Goal: Answer question/provide support: Share knowledge or assist other users

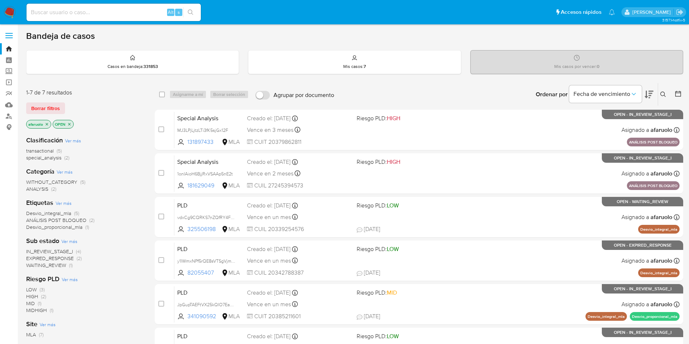
click at [142, 16] on input at bounding box center [114, 12] width 174 height 9
click at [662, 92] on icon at bounding box center [663, 94] width 6 height 6
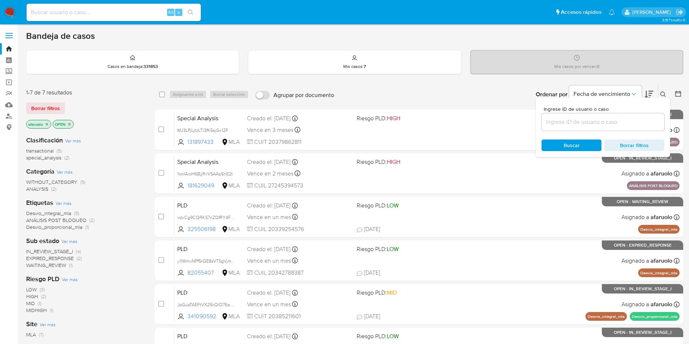
click at [613, 120] on input at bounding box center [602, 121] width 123 height 9
type input "03kT5YbEFdYOMNXzuNL2IBQQ"
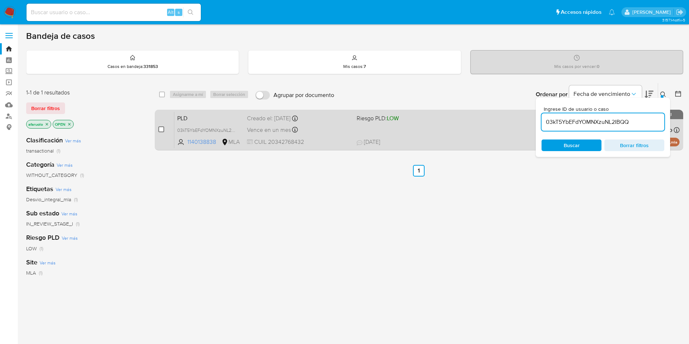
click at [159, 127] on input "checkbox" at bounding box center [161, 129] width 6 height 6
checkbox input "true"
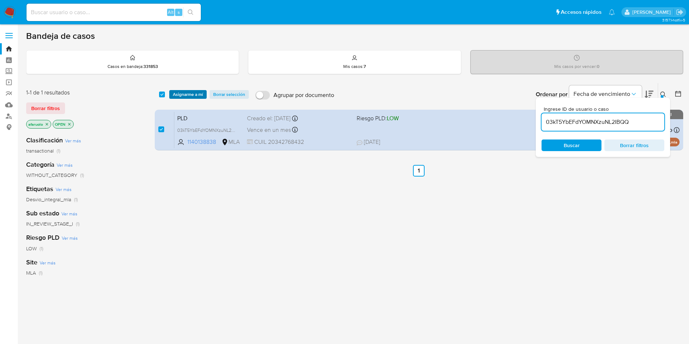
click at [183, 92] on span "Asignarme a mí" at bounding box center [188, 94] width 30 height 7
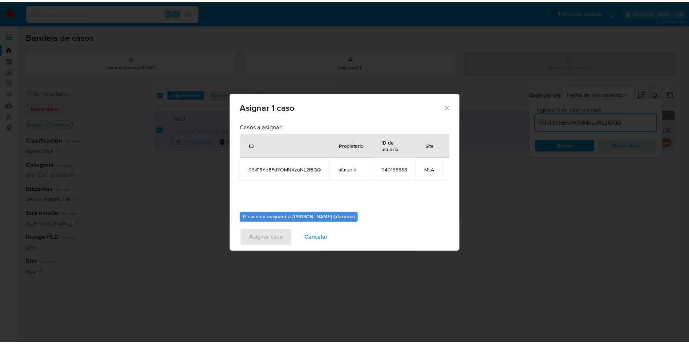
scroll to position [38, 0]
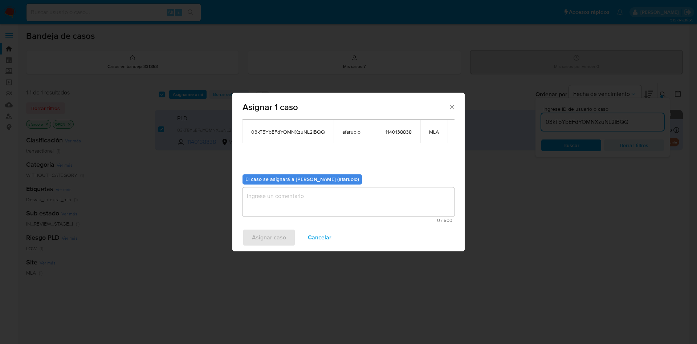
click at [294, 200] on textarea "assign-modal" at bounding box center [349, 201] width 212 height 29
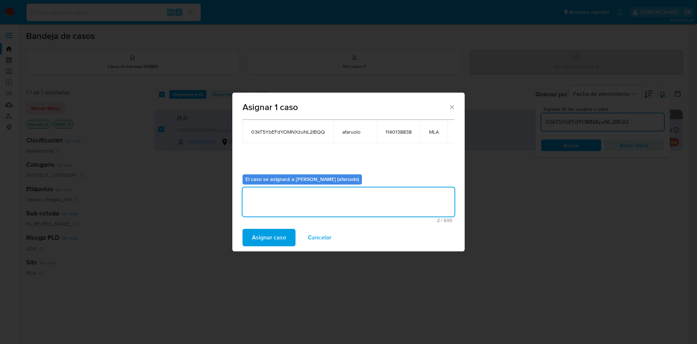
click at [272, 233] on span "Asignar caso" at bounding box center [269, 237] width 34 height 16
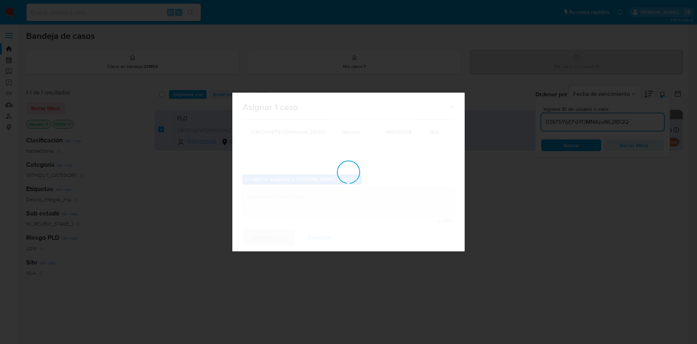
checkbox input "false"
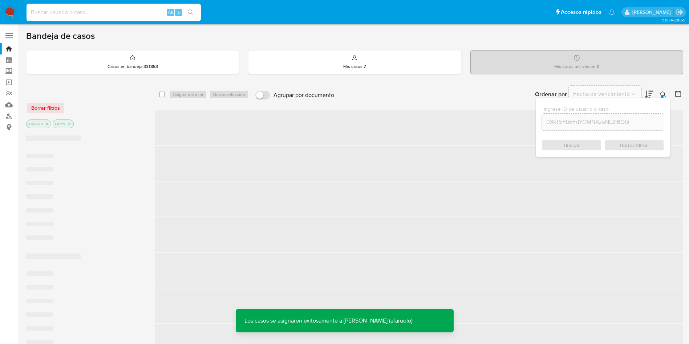
click at [143, 16] on input at bounding box center [114, 12] width 174 height 9
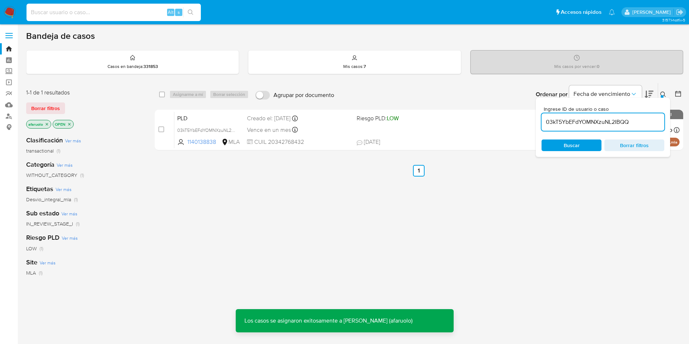
paste input "03kT5YbEFdYOMNXzuNL2IBQQ"
type input "03kT5YbEFdYOMNXzuNL2IBQQ"
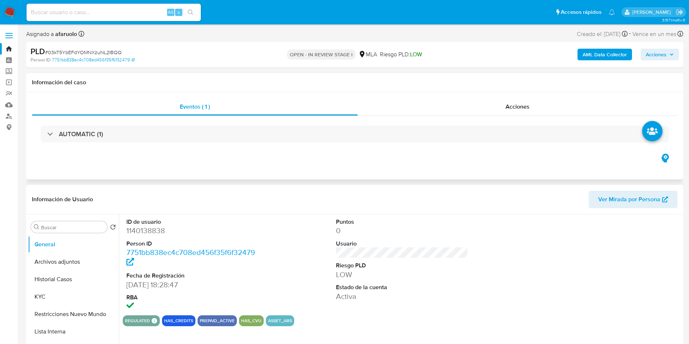
select select "10"
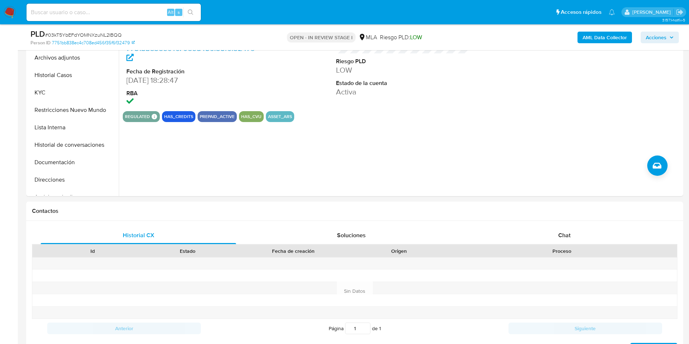
scroll to position [179, 0]
click at [528, 236] on div "Chat" at bounding box center [564, 234] width 195 height 17
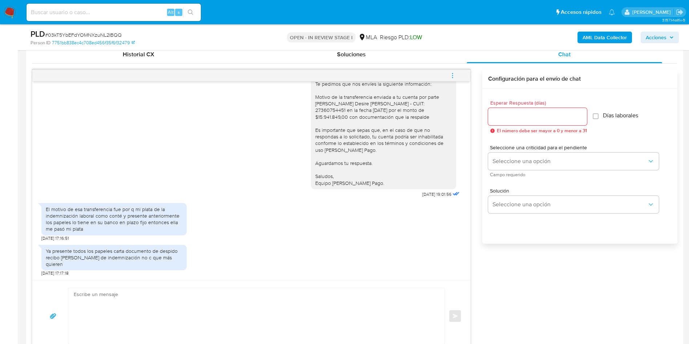
scroll to position [360, 0]
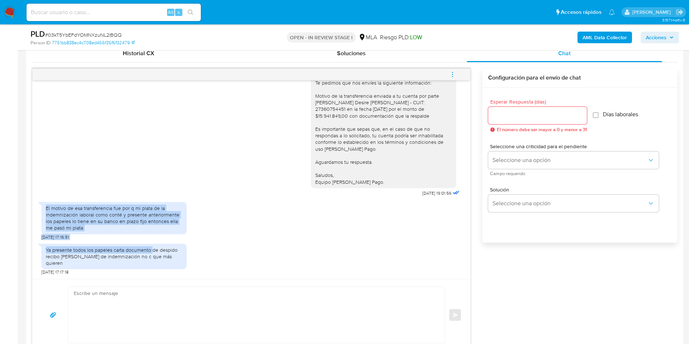
drag, startPoint x: 46, startPoint y: 215, endPoint x: 151, endPoint y: 256, distance: 112.7
click at [151, 256] on div "17/07/2025 20:02:48 Hola, Esperamos que te encuentres muy bien. Te consultamos …" at bounding box center [251, 179] width 438 height 199
drag, startPoint x: 174, startPoint y: 264, endPoint x: 46, endPoint y: 216, distance: 136.6
click at [46, 216] on div "17/07/2025 20:02:48 Hola, Esperamos que te encuentres muy bien. Te consultamos …" at bounding box center [251, 179] width 438 height 199
copy div "El motivo de esa transferencia fue por q mi plata de la indemnización laboral c…"
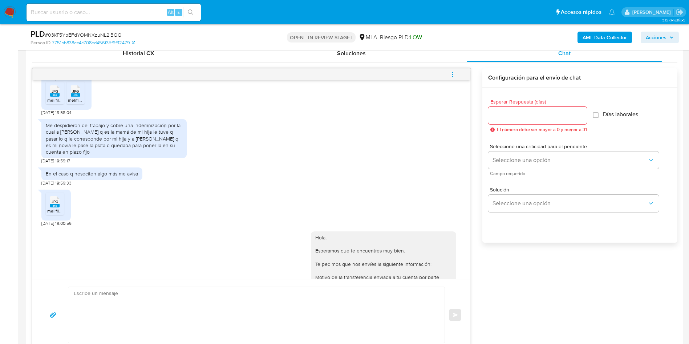
scroll to position [738, 0]
drag, startPoint x: 46, startPoint y: 140, endPoint x: 144, endPoint y: 171, distance: 102.8
click at [144, 159] on div "Me despidieron del trabajo y cobre una indemnización por la cual a Catherine Be…" at bounding box center [113, 139] width 145 height 39
copy div "Me despidieron del trabajo y cobre una indemnización por la cual a Catherine Be…"
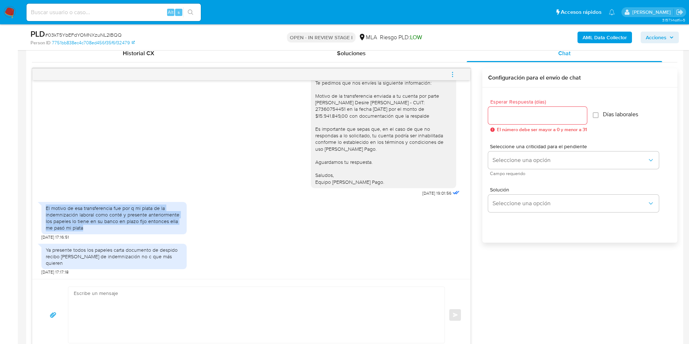
drag, startPoint x: 47, startPoint y: 214, endPoint x: 130, endPoint y: 236, distance: 85.9
click at [130, 231] on div "El motivo de esa transferencia fue por q mi plata de la indemnización laboral c…" at bounding box center [114, 218] width 137 height 27
copy div "El motivo de esa transferencia fue por q mi plata de la indemnización laboral c…"
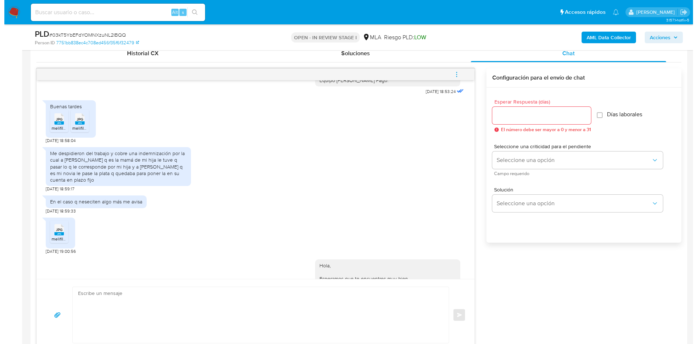
scroll to position [692, 0]
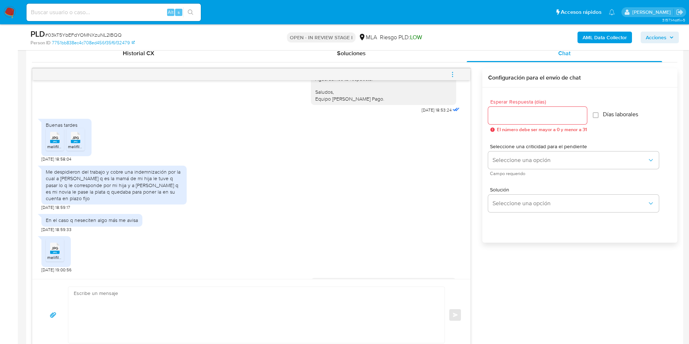
click at [454, 76] on icon "menu-action" at bounding box center [452, 74] width 7 height 7
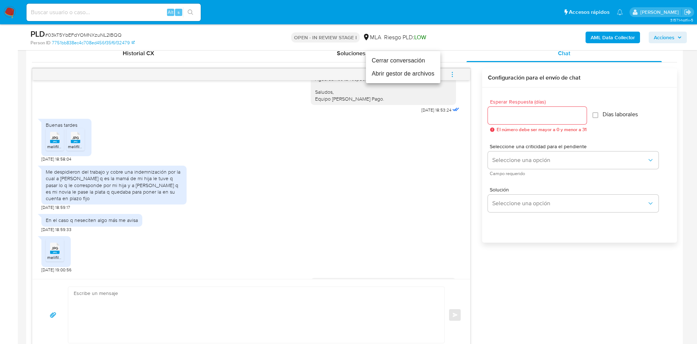
click at [414, 77] on li "Abrir gestor de archivos" at bounding box center [403, 73] width 74 height 13
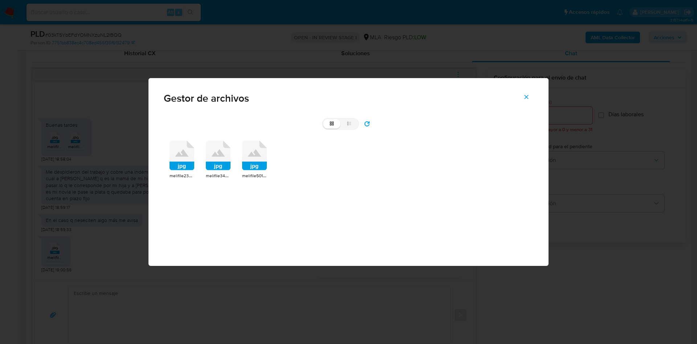
click at [175, 160] on icon at bounding box center [182, 156] width 25 height 30
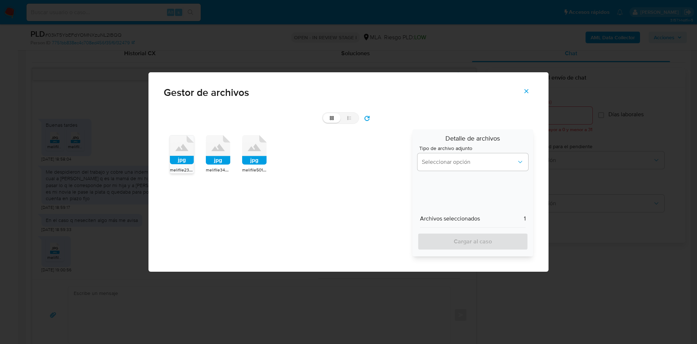
click at [220, 160] on rect at bounding box center [218, 160] width 25 height 9
click at [247, 160] on rect at bounding box center [254, 160] width 25 height 9
click at [446, 162] on span "Seleccionar opción" at bounding box center [469, 161] width 95 height 7
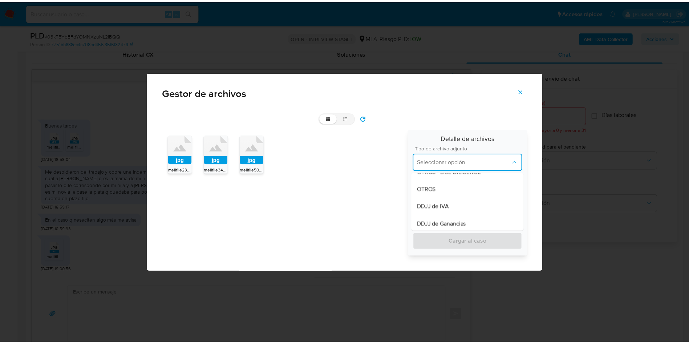
scroll to position [141, 0]
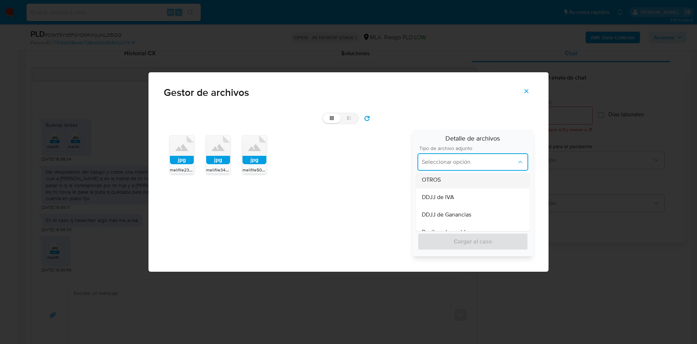
click at [442, 182] on div "OTROS" at bounding box center [473, 179] width 102 height 17
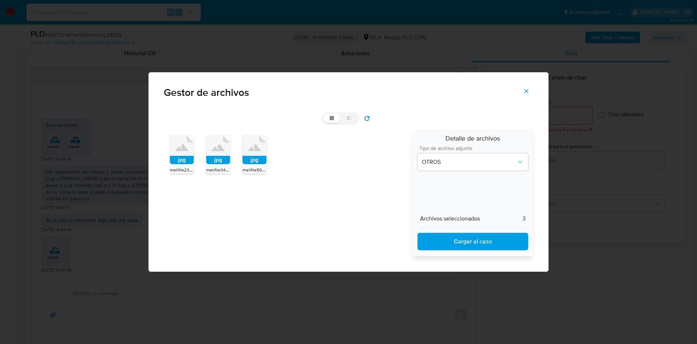
click at [448, 235] on span "Cargar al caso" at bounding box center [473, 241] width 92 height 16
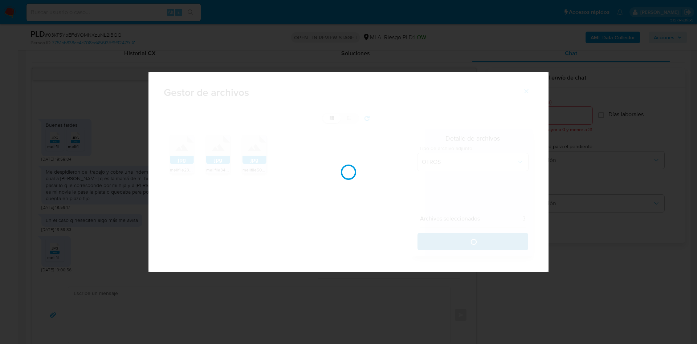
click at [448, 235] on div at bounding box center [348, 171] width 400 height 199
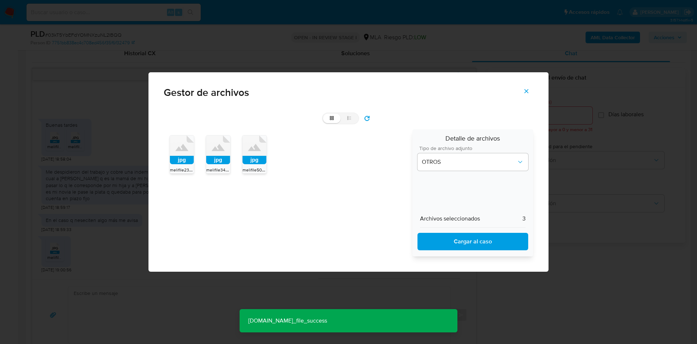
click at [528, 95] on span "Cerrar" at bounding box center [526, 91] width 7 height 16
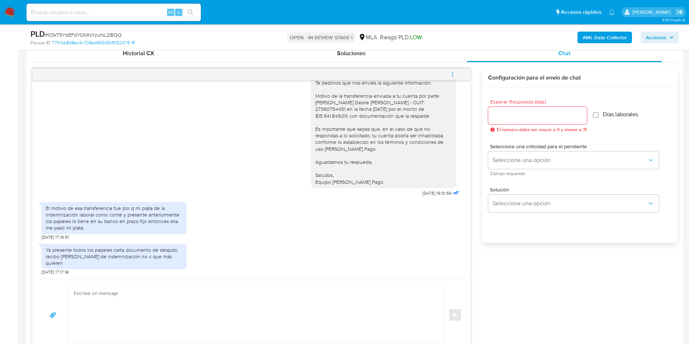
scroll to position [927, 0]
click at [188, 300] on textarea at bounding box center [255, 315] width 362 height 56
paste textarea "Hola, ¡Muchas gracias por tu respuesta! Confirmamos la recepción de la document…"
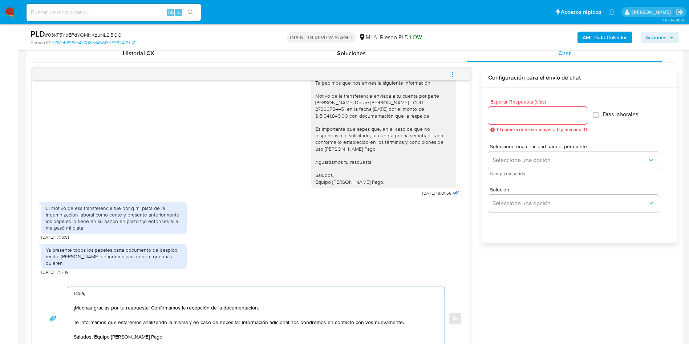
scroll to position [364, 0]
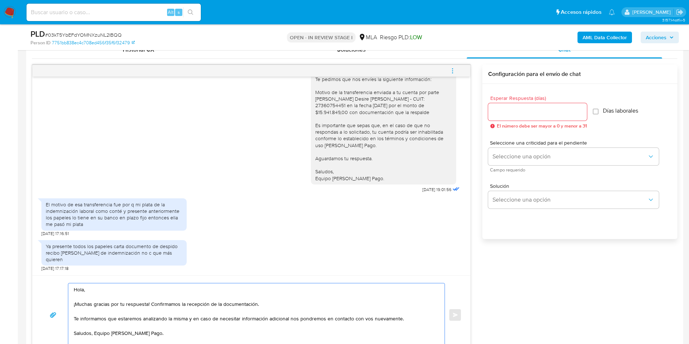
type textarea "Hola, ¡Muchas gracias por tu respuesta! Confirmamos la recepción de la document…"
click at [545, 123] on span "El número debe ser mayor a 0 y menor a 31" at bounding box center [542, 125] width 90 height 5
click at [535, 118] on div at bounding box center [537, 111] width 99 height 17
click at [527, 115] on input "Esperar Respuesta (días)" at bounding box center [537, 111] width 99 height 9
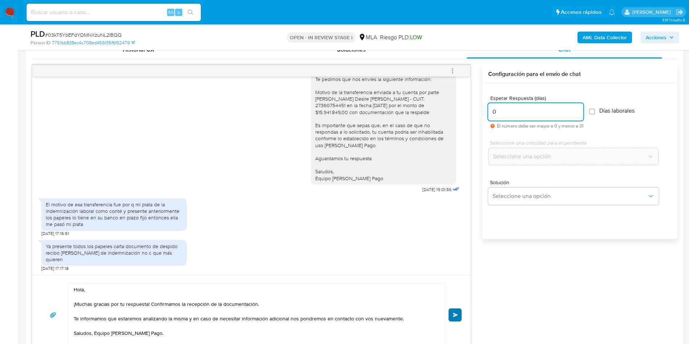
type input "0"
click at [453, 317] on span "Enviar" at bounding box center [455, 315] width 5 height 4
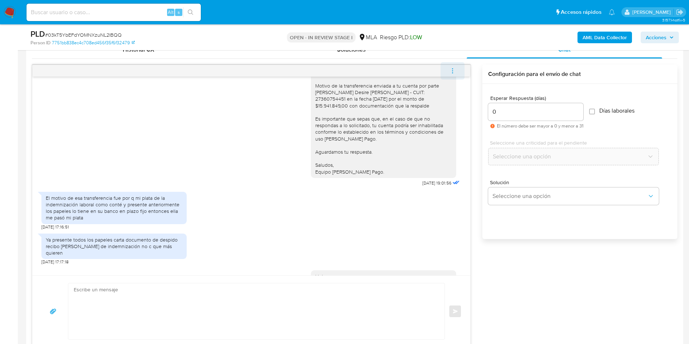
scroll to position [1014, 0]
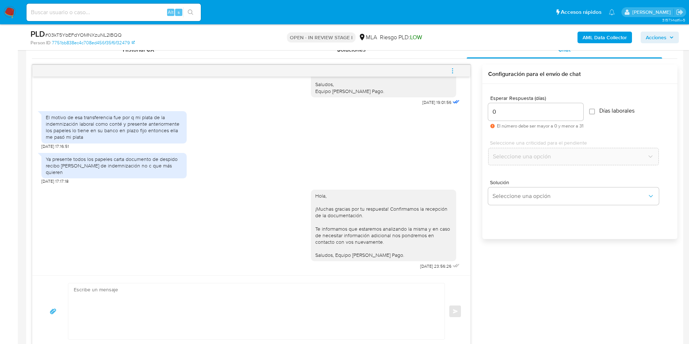
click at [453, 73] on icon "menu-action" at bounding box center [452, 72] width 1 height 1
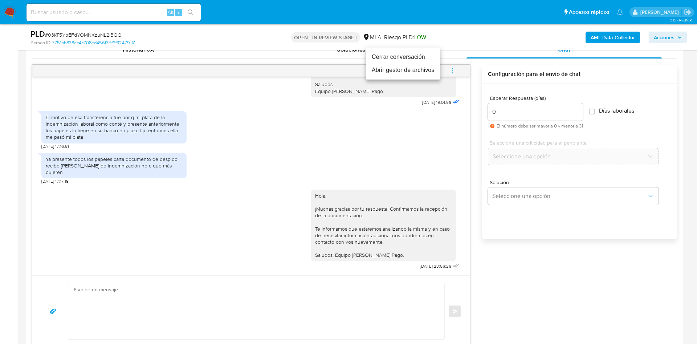
click at [418, 59] on li "Cerrar conversación" at bounding box center [403, 56] width 74 height 13
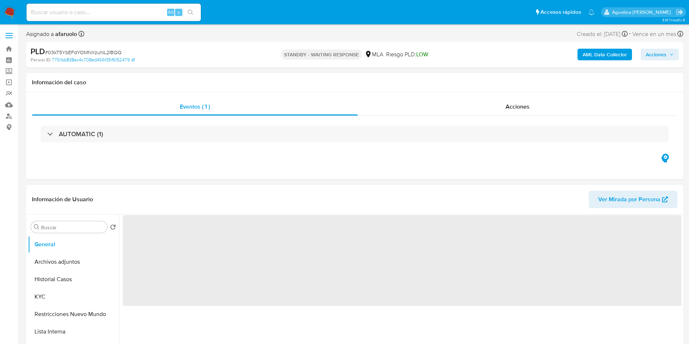
select select "10"
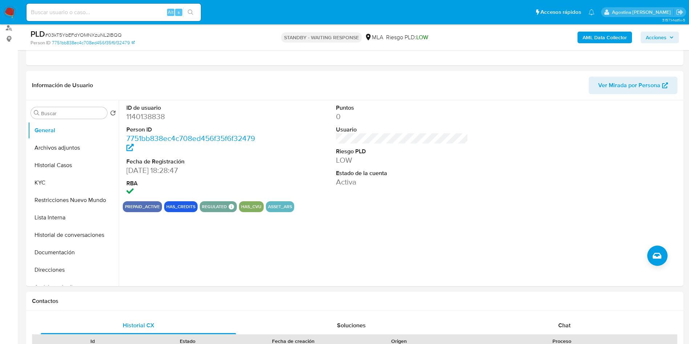
scroll to position [89, 0]
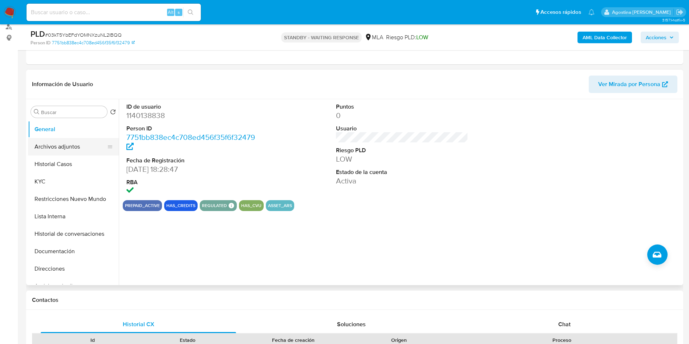
click at [73, 147] on button "Archivos adjuntos" at bounding box center [70, 146] width 85 height 17
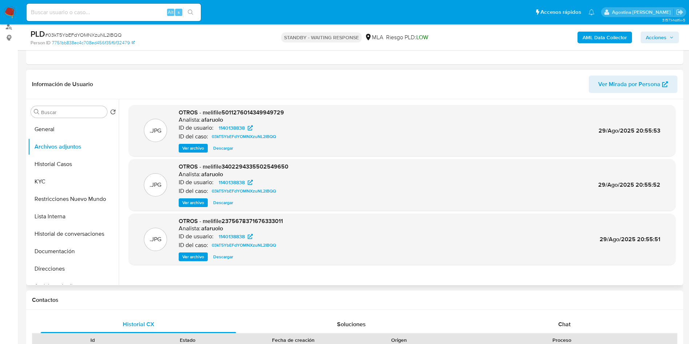
click at [190, 146] on span "Ver archivo" at bounding box center [193, 148] width 22 height 7
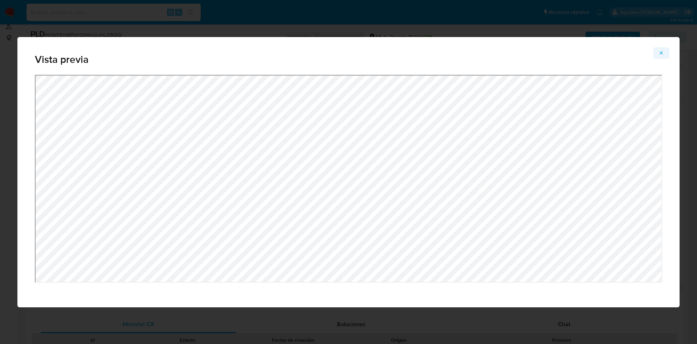
click at [664, 51] on button "Attachment preview" at bounding box center [662, 53] width 16 height 12
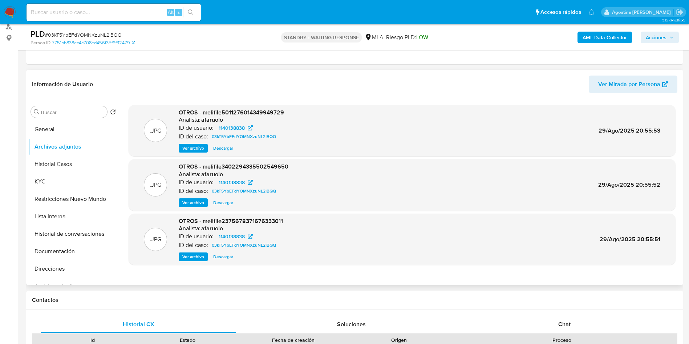
click at [197, 201] on span "Ver archivo" at bounding box center [193, 202] width 22 height 7
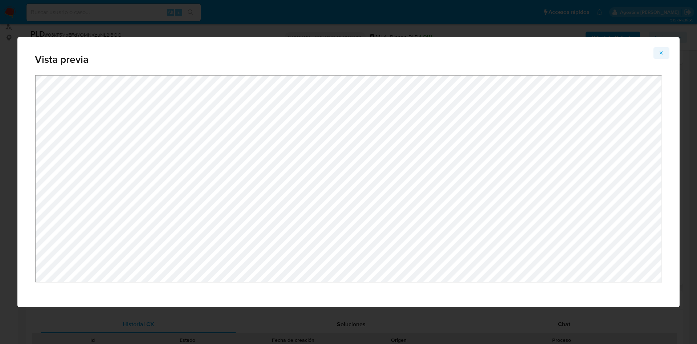
click at [663, 53] on icon "Attachment preview" at bounding box center [662, 53] width 6 height 6
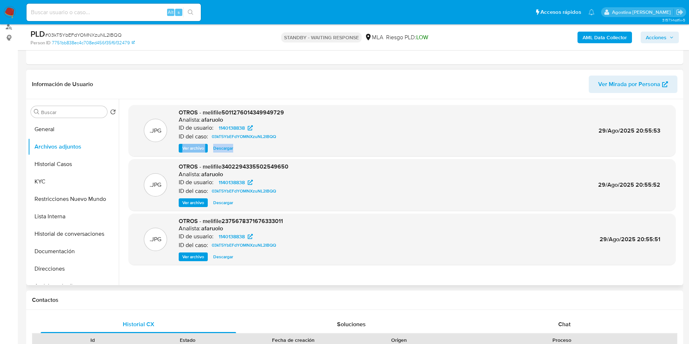
drag, startPoint x: 335, startPoint y: 134, endPoint x: 318, endPoint y: 142, distance: 18.2
click at [318, 142] on div ".JPG OTROS - melifile5011276014349949729 Analista: afaruolo ID de usuario: 1140…" at bounding box center [402, 131] width 540 height 44
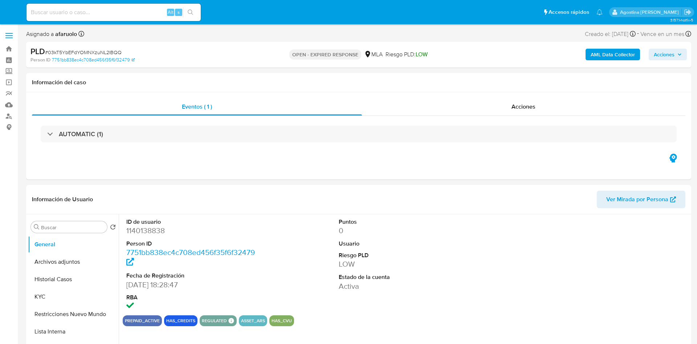
select select "10"
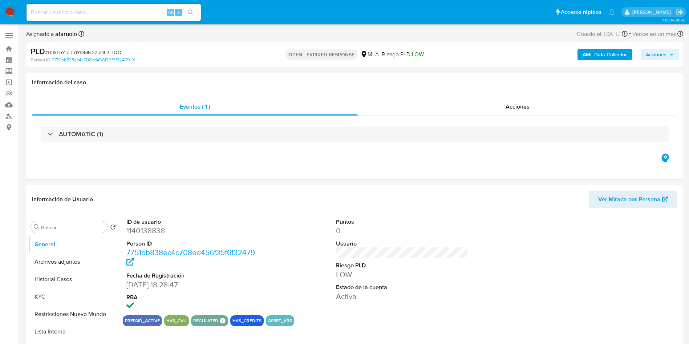
select select "10"
click at [18, 9] on nav "Pausado Ver notificaciones Alt s Accesos rápidos Presiona las siguientes teclas…" at bounding box center [344, 12] width 689 height 24
click at [9, 8] on img at bounding box center [10, 12] width 12 height 12
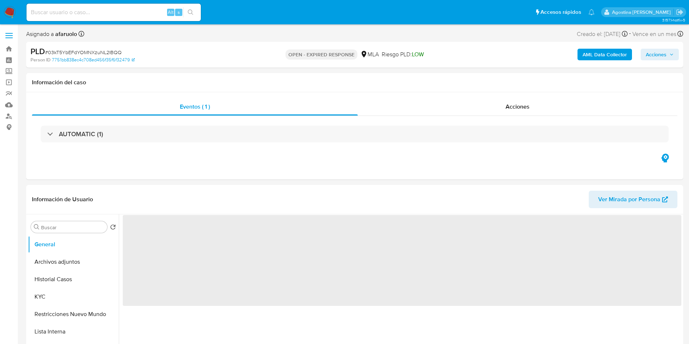
select select "10"
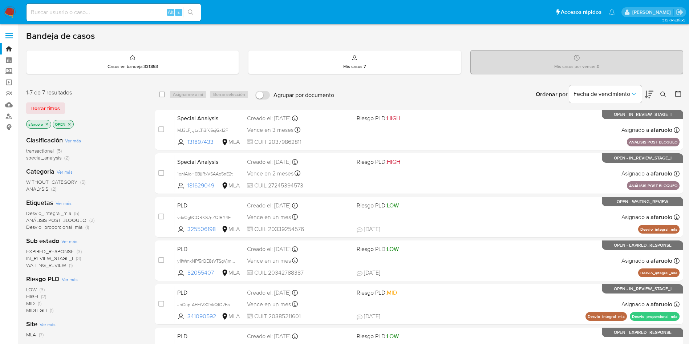
click at [662, 95] on icon at bounding box center [662, 93] width 5 height 5
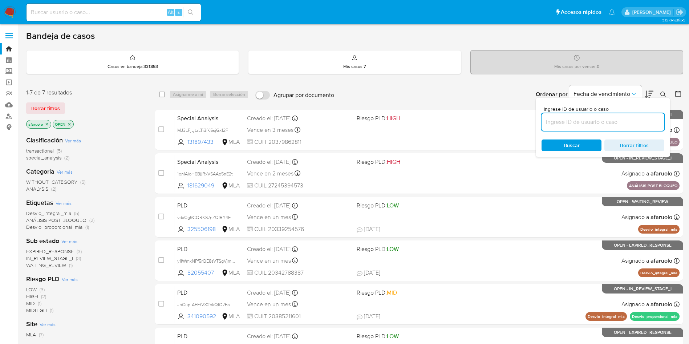
click at [596, 123] on input at bounding box center [602, 121] width 123 height 9
type input "03kT5YbEFdYOMNXzuNL2IBQQ"
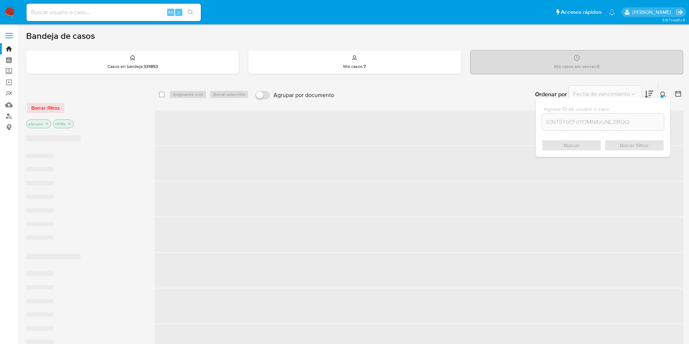
click at [562, 144] on div "Buscar Borrar filtros" at bounding box center [602, 145] width 123 height 12
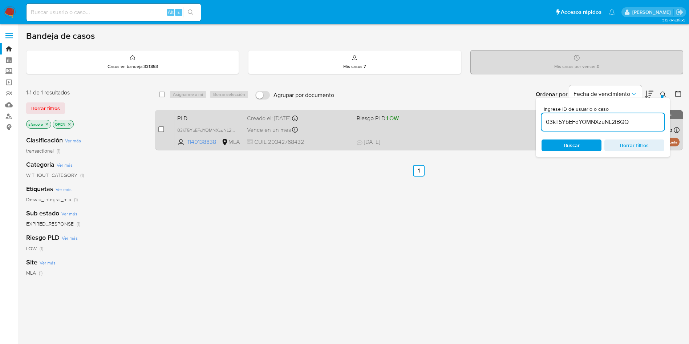
click at [160, 127] on input "checkbox" at bounding box center [161, 129] width 6 height 6
checkbox input "true"
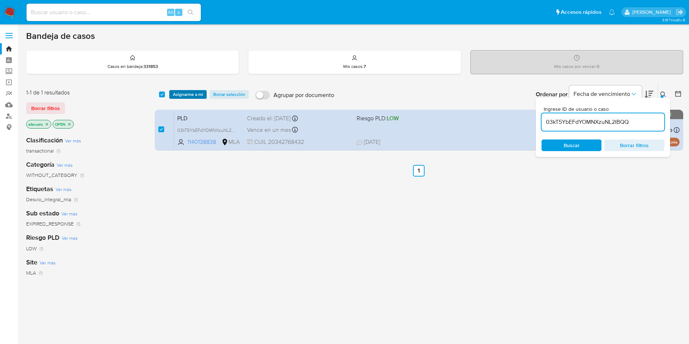
click at [185, 95] on span "Asignarme a mí" at bounding box center [188, 94] width 30 height 7
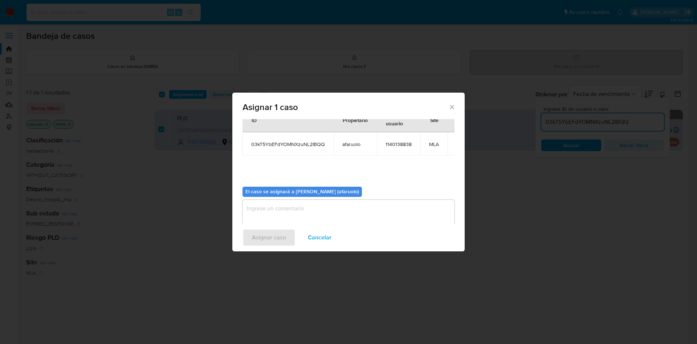
scroll to position [38, 0]
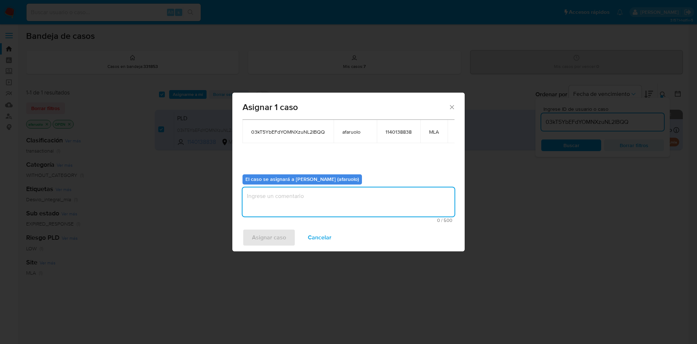
click at [329, 199] on textarea "assign-modal" at bounding box center [349, 201] width 212 height 29
click at [269, 233] on span "Asignar caso" at bounding box center [269, 237] width 34 height 16
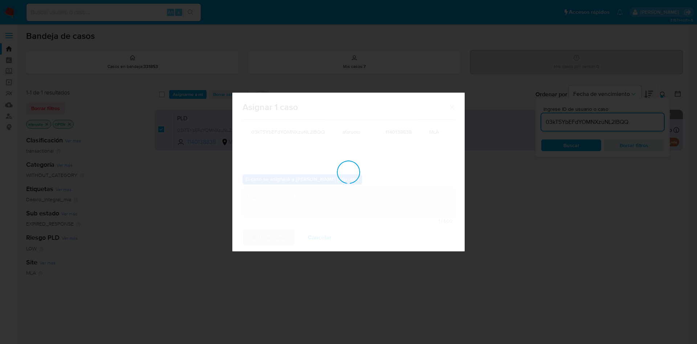
checkbox input "false"
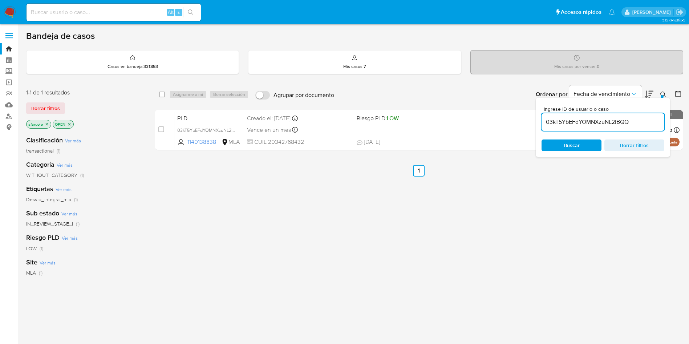
click at [588, 122] on input "03kT5YbEFdYOMNXzuNL2IBQQ" at bounding box center [602, 121] width 123 height 9
paste input "fL5kx8KAozu5BzcD8GteotFf"
type input "fL5kx8KAozu5BzcD8GteotFf"
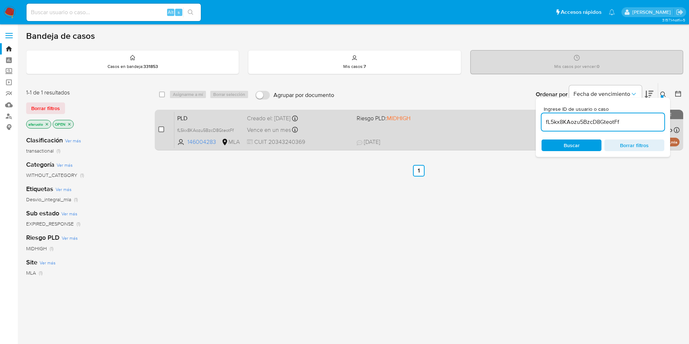
click at [161, 128] on input "checkbox" at bounding box center [161, 129] width 6 height 6
checkbox input "true"
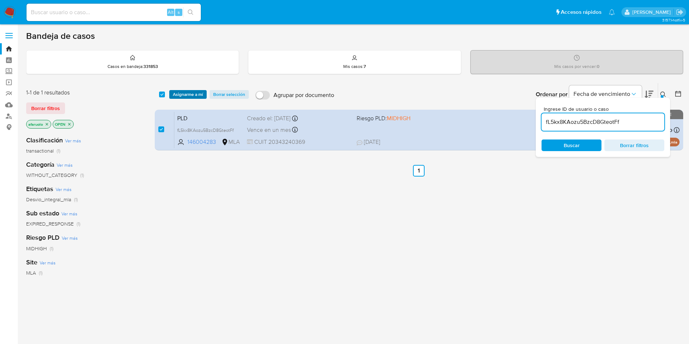
click at [181, 97] on span "Asignarme a mí" at bounding box center [188, 94] width 30 height 7
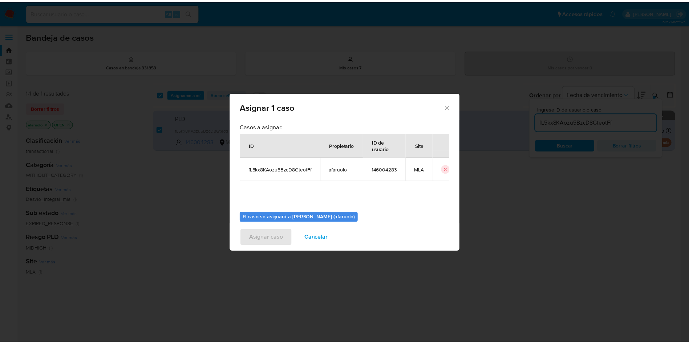
scroll to position [38, 0]
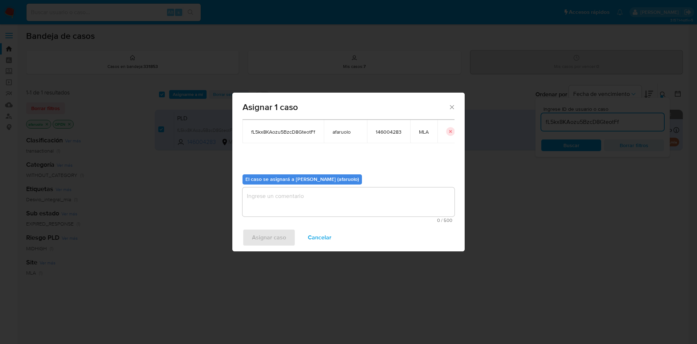
click at [339, 206] on textarea "assign-modal" at bounding box center [349, 201] width 212 height 29
click at [282, 229] on span "Asignar caso" at bounding box center [269, 237] width 34 height 16
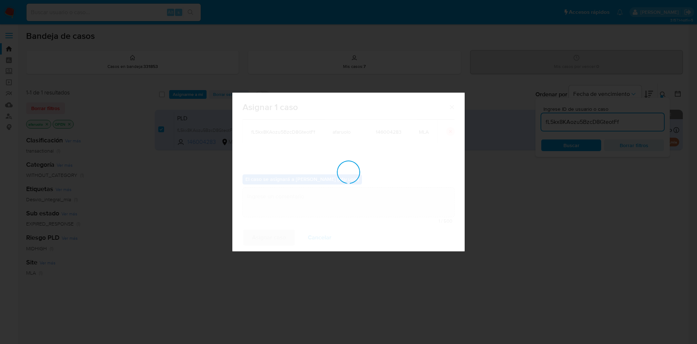
checkbox input "false"
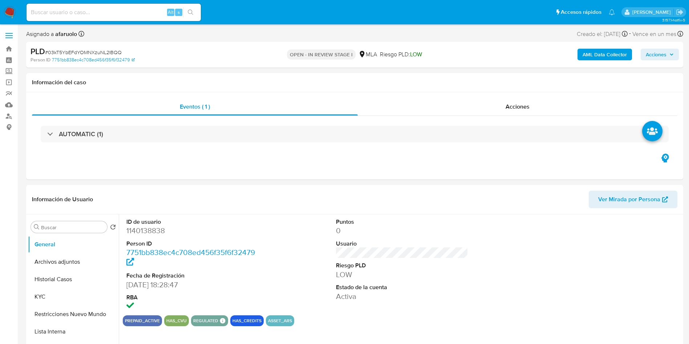
select select "10"
click at [61, 258] on button "Archivos adjuntos" at bounding box center [70, 261] width 85 height 17
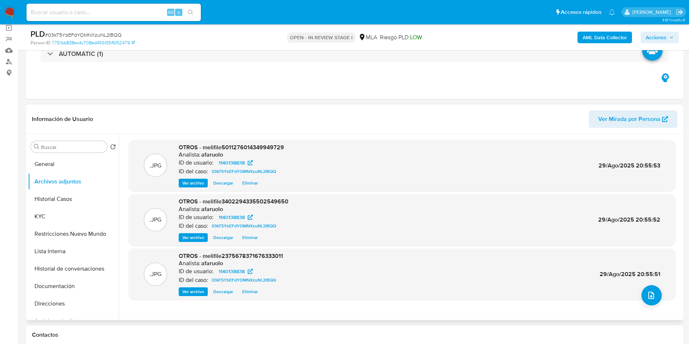
scroll to position [109, 0]
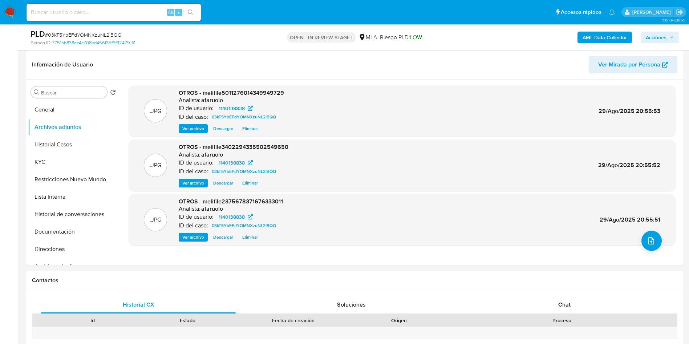
click at [614, 37] on b "AML Data Collector" at bounding box center [604, 38] width 44 height 12
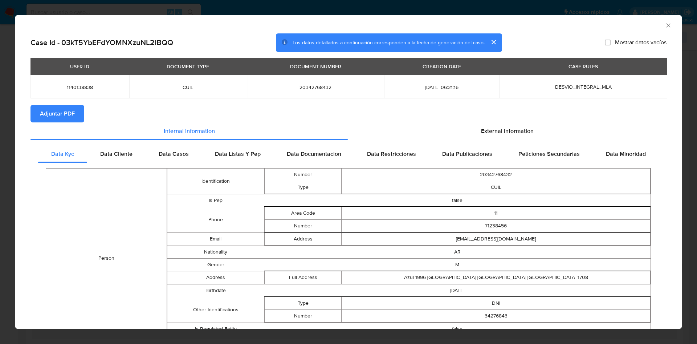
click at [77, 117] on button "Adjuntar PDF" at bounding box center [57, 113] width 54 height 17
click at [665, 27] on icon "Cerrar ventana" at bounding box center [668, 25] width 7 height 7
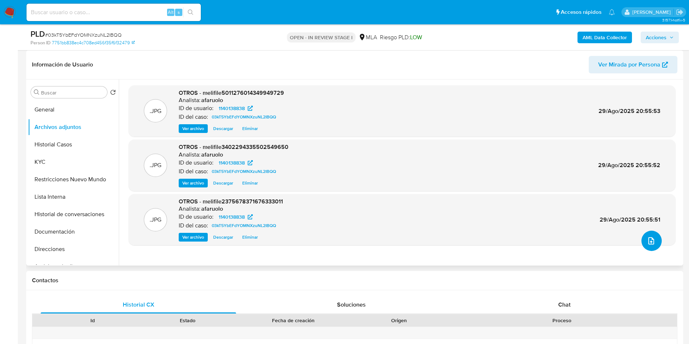
click at [647, 238] on icon "upload-file" at bounding box center [651, 240] width 9 height 9
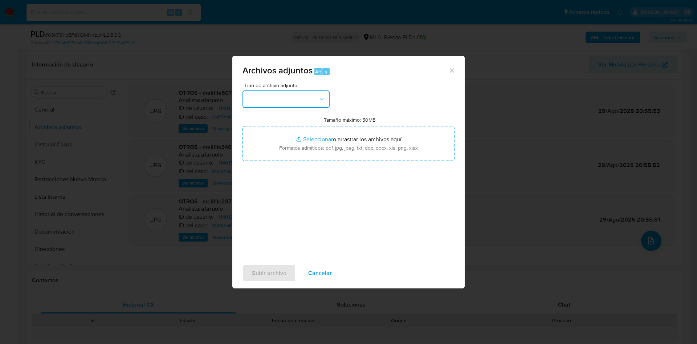
click at [300, 95] on button "button" at bounding box center [286, 98] width 87 height 17
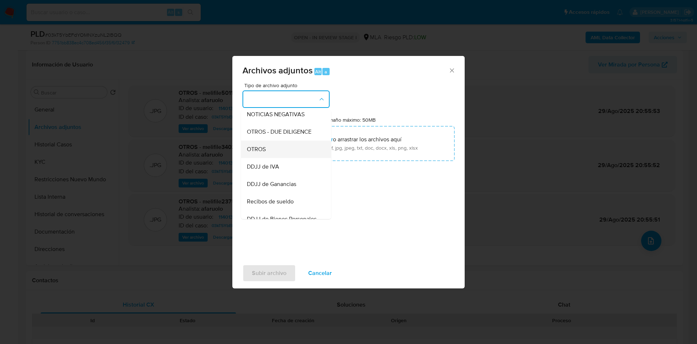
click at [273, 158] on div "OTROS" at bounding box center [284, 149] width 74 height 17
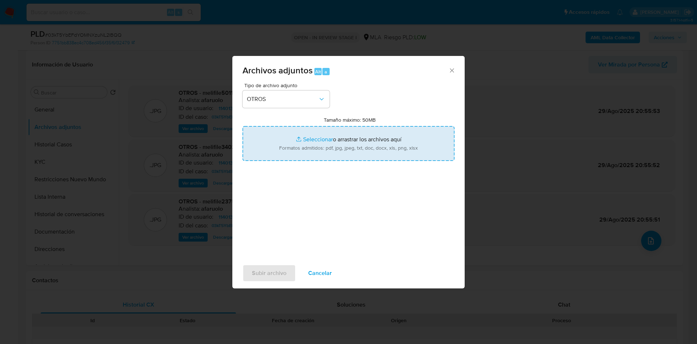
click at [274, 143] on input "Tamaño máximo: 50MB Seleccionar archivos" at bounding box center [349, 143] width 212 height 35
type input "C:\fakepath\Movimientos - Julio Ricardo Castellanos (1).xlsx"
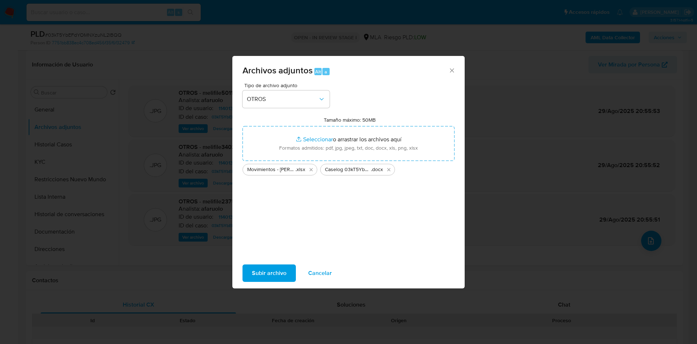
drag, startPoint x: 274, startPoint y: 143, endPoint x: 266, endPoint y: 273, distance: 129.5
click at [266, 273] on span "Subir archivo" at bounding box center [269, 273] width 34 height 16
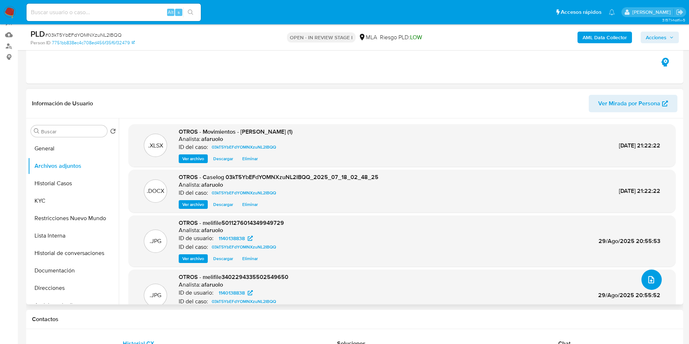
scroll to position [0, 0]
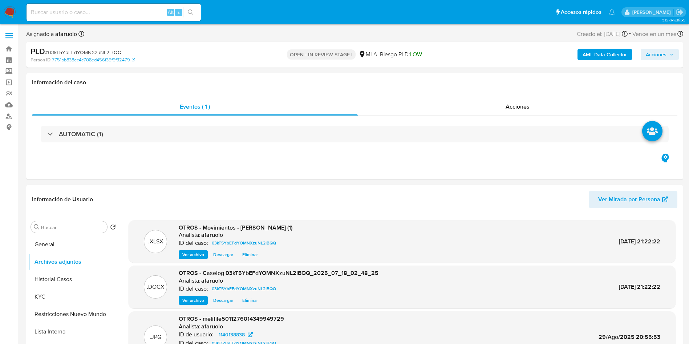
click at [662, 49] on span "Acciones" at bounding box center [656, 55] width 21 height 12
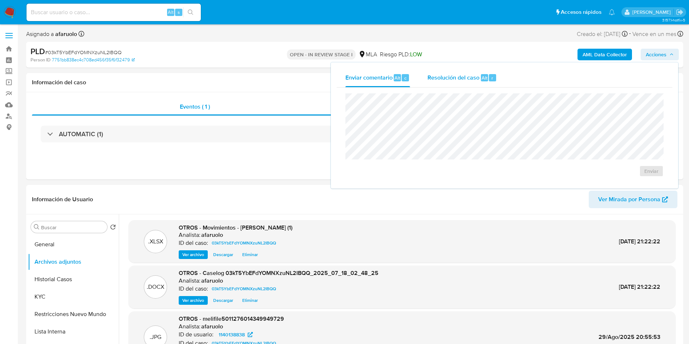
click at [471, 74] on span "Resolución del caso" at bounding box center [453, 77] width 52 height 8
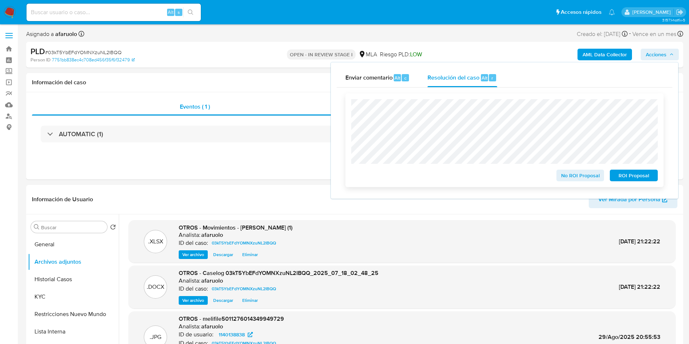
click at [562, 174] on span "No ROI Proposal" at bounding box center [580, 175] width 38 height 10
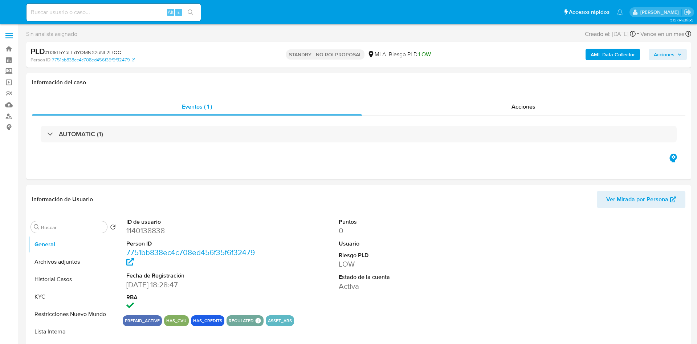
select select "10"
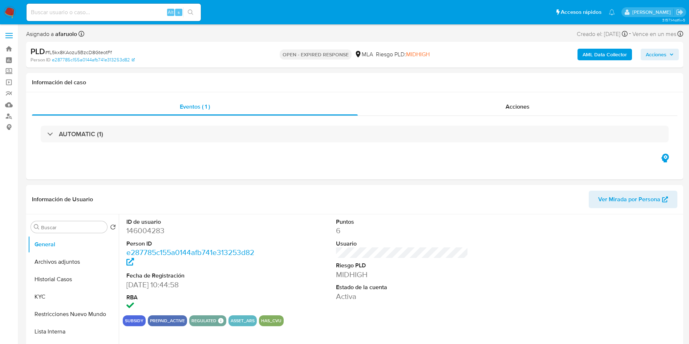
select select "10"
click at [418, 106] on div "Acciones" at bounding box center [518, 106] width 320 height 17
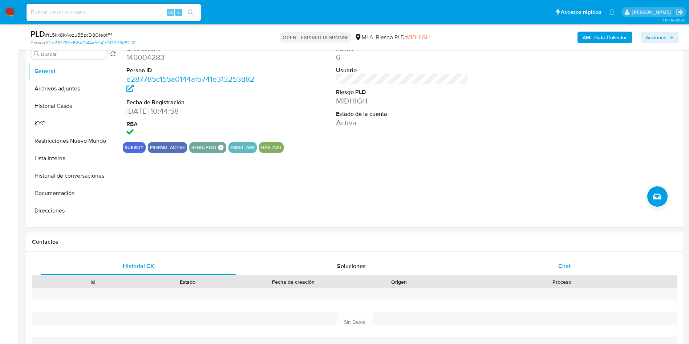
scroll to position [218, 0]
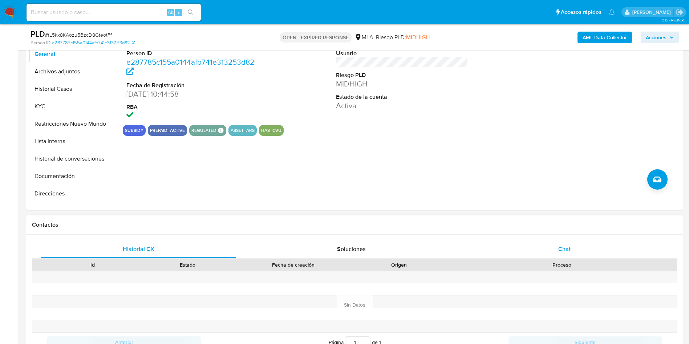
click at [506, 244] on div "Chat" at bounding box center [564, 248] width 195 height 17
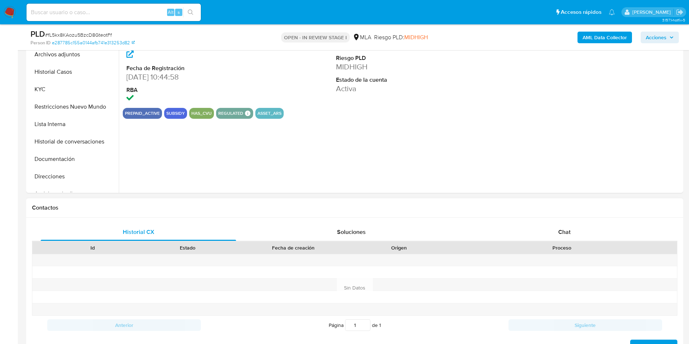
scroll to position [218, 0]
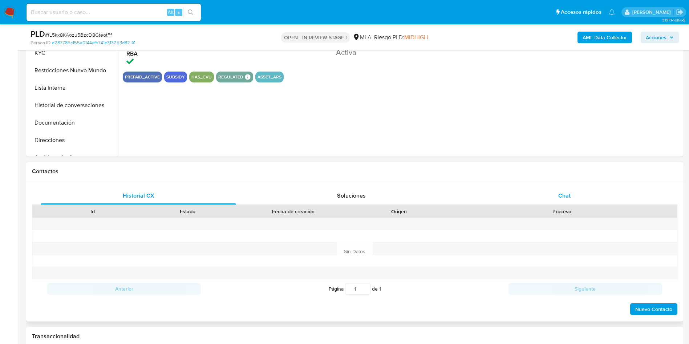
click at [535, 197] on div "Chat" at bounding box center [564, 195] width 195 height 17
select select "10"
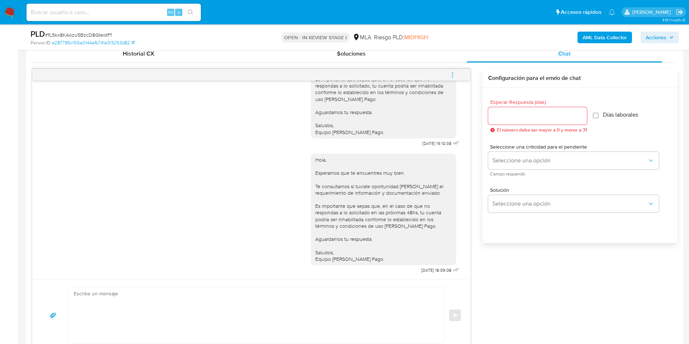
scroll to position [381, 0]
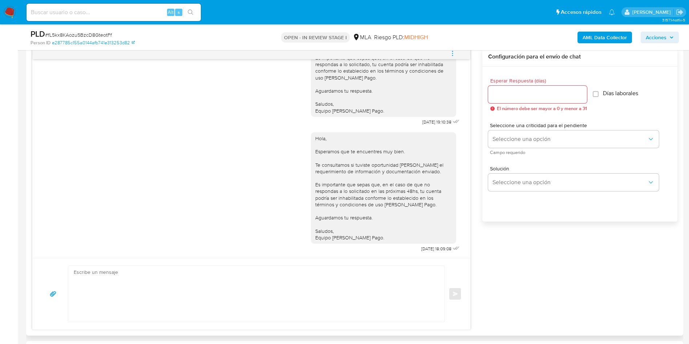
click at [453, 54] on icon "menu-action" at bounding box center [452, 53] width 7 height 7
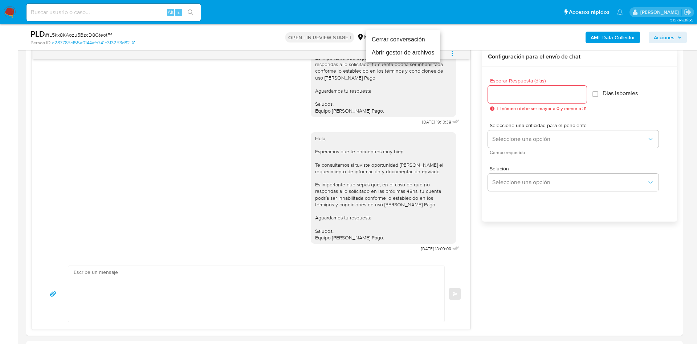
click at [424, 39] on li "Cerrar conversación" at bounding box center [403, 39] width 74 height 13
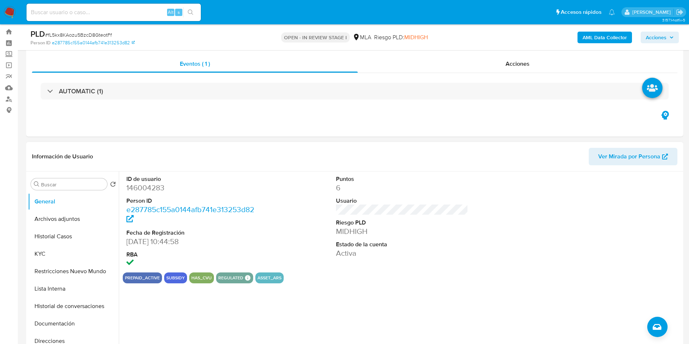
scroll to position [0, 0]
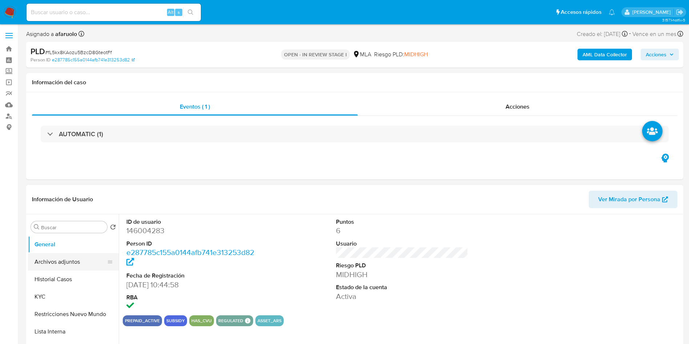
click at [56, 268] on button "Archivos adjuntos" at bounding box center [70, 261] width 85 height 17
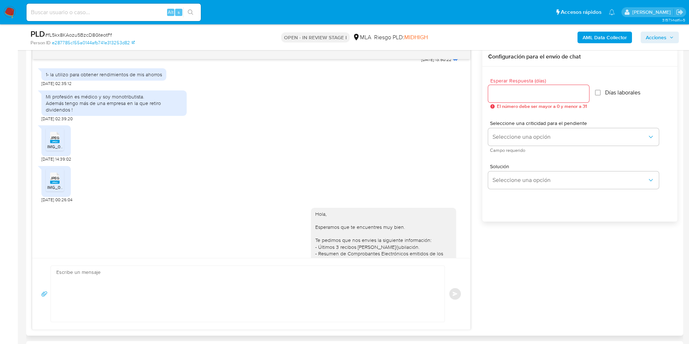
scroll to position [599, 0]
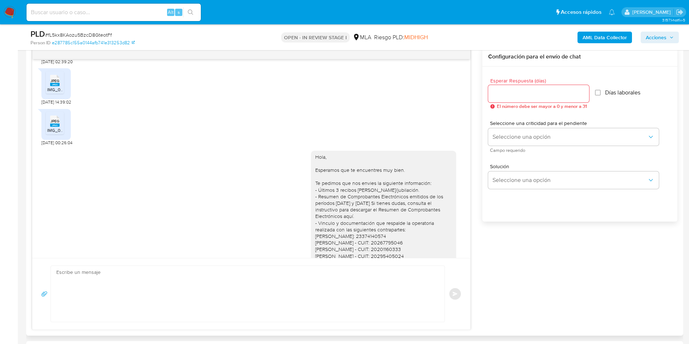
click at [56, 86] on rect at bounding box center [54, 84] width 9 height 3
click at [52, 123] on span "JPEG" at bounding box center [54, 121] width 9 height 5
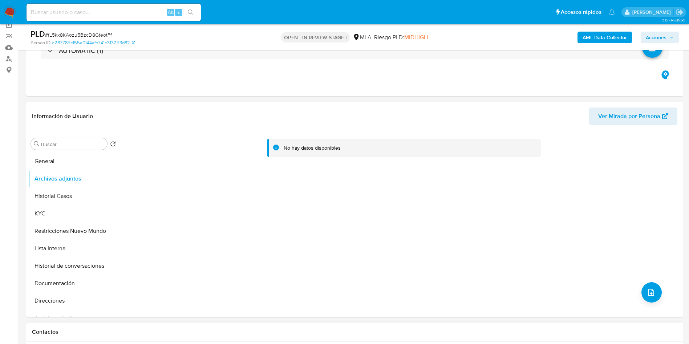
scroll to position [54, 0]
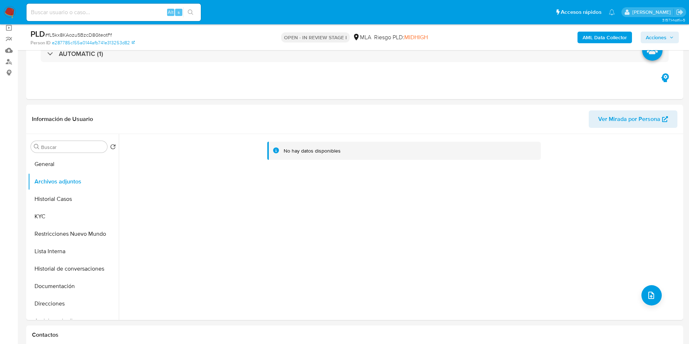
click at [610, 40] on b "AML Data Collector" at bounding box center [604, 38] width 44 height 12
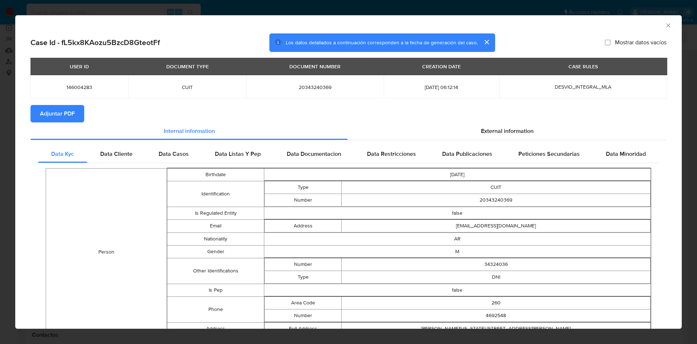
click at [62, 107] on span "Adjuntar PDF" at bounding box center [57, 114] width 35 height 16
click at [665, 22] on icon "Cerrar ventana" at bounding box center [668, 25] width 7 height 7
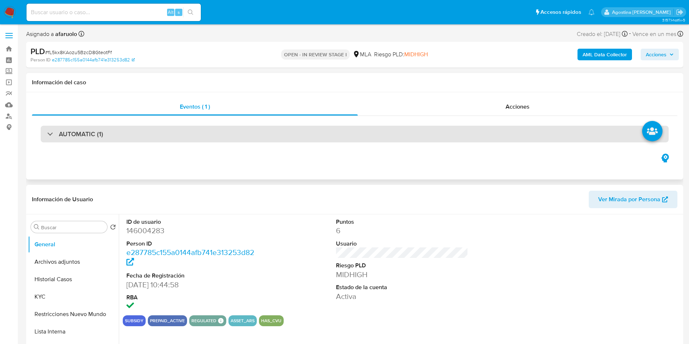
select select "10"
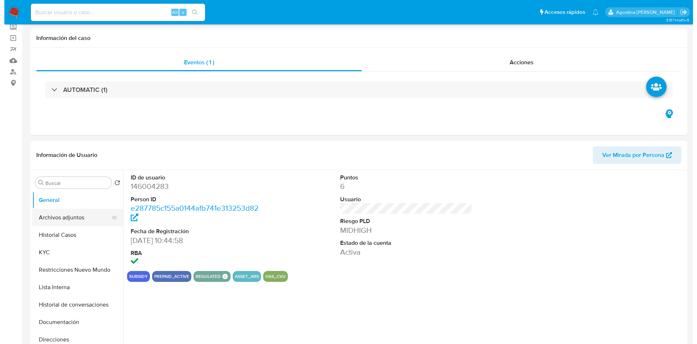
scroll to position [54, 0]
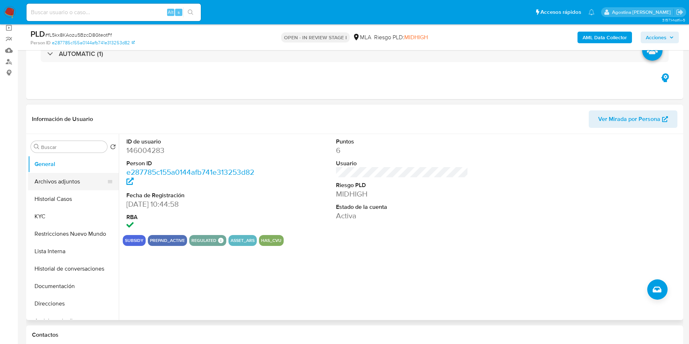
click at [63, 182] on button "Archivos adjuntos" at bounding box center [70, 181] width 85 height 17
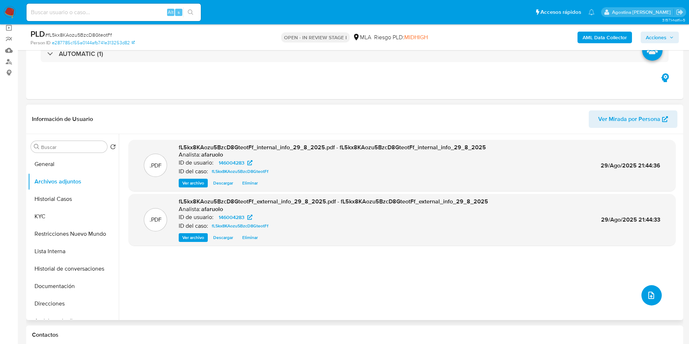
click at [643, 294] on button "upload-file" at bounding box center [651, 295] width 20 height 20
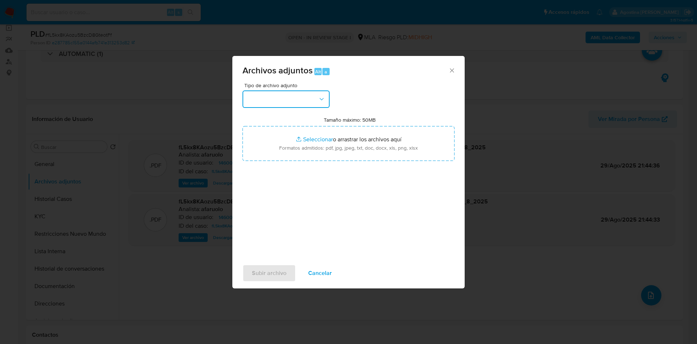
click at [272, 100] on button "button" at bounding box center [286, 98] width 87 height 17
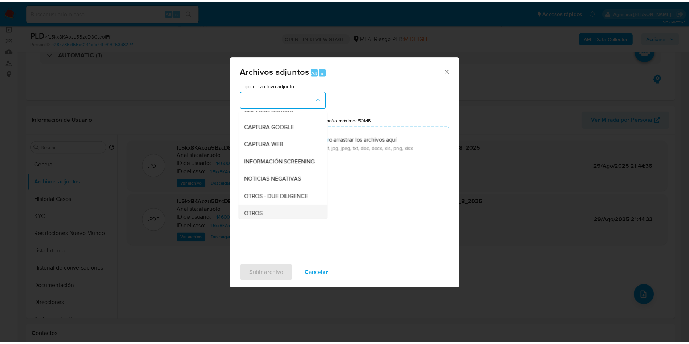
scroll to position [109, 0]
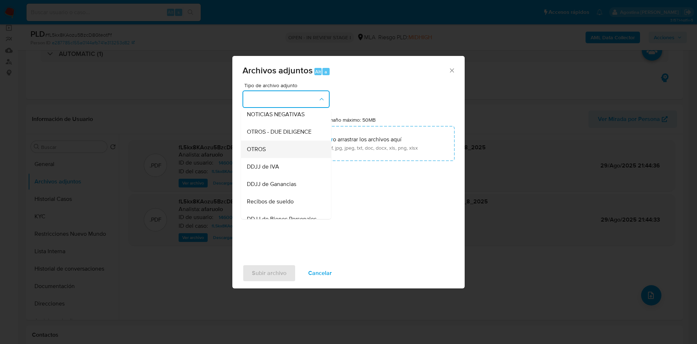
click at [277, 158] on div "OTROS" at bounding box center [284, 149] width 74 height 17
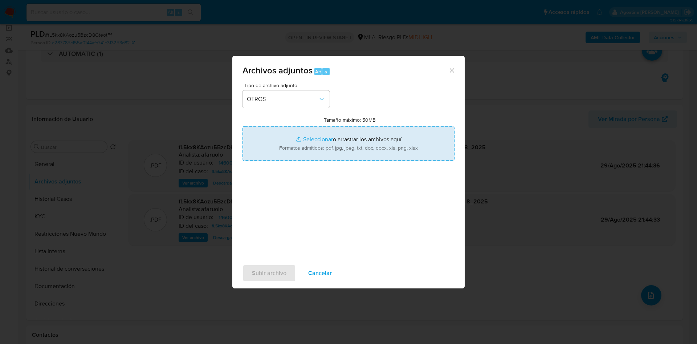
click at [315, 131] on input "Tamaño máximo: 50MB Seleccionar archivos" at bounding box center [349, 143] width 212 height 35
type input "C:\fakepath\146004283_777fb708-7716-4d48-9b2e-1e14d5079505 (1).jpeg"
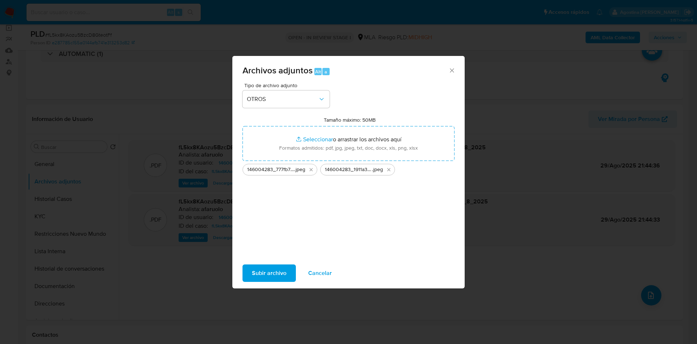
click at [263, 273] on span "Subir archivo" at bounding box center [269, 273] width 34 height 16
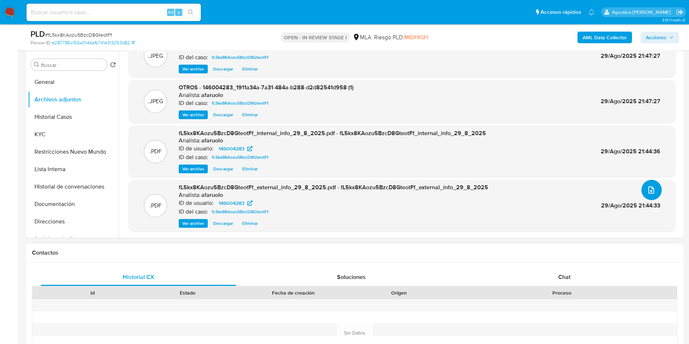
scroll to position [218, 0]
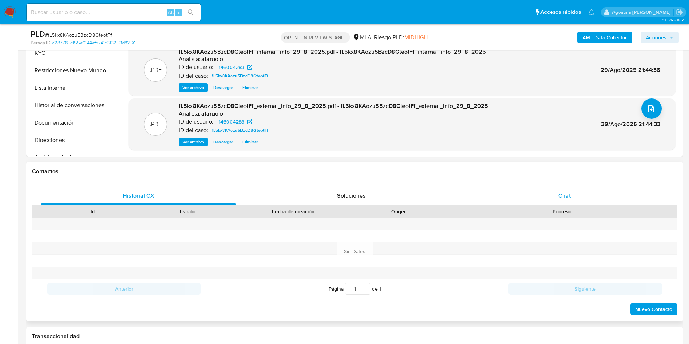
click at [524, 195] on div "Chat" at bounding box center [564, 195] width 195 height 17
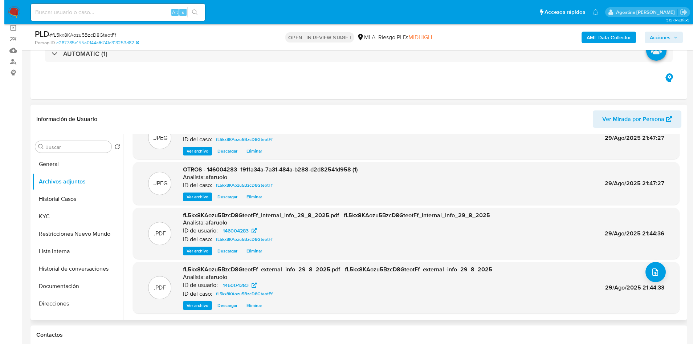
scroll to position [0, 0]
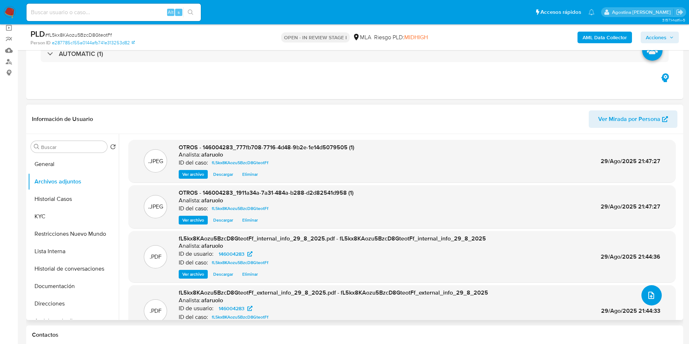
click at [647, 295] on icon "upload-file" at bounding box center [651, 295] width 9 height 9
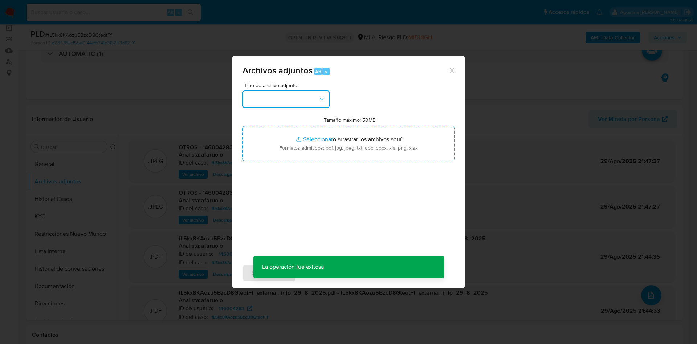
click at [299, 98] on button "button" at bounding box center [286, 98] width 87 height 17
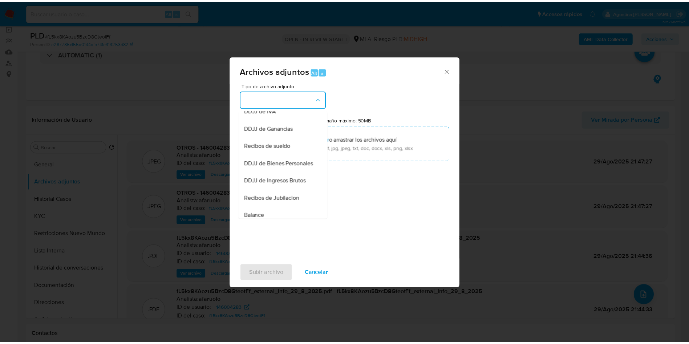
scroll to position [110, 0]
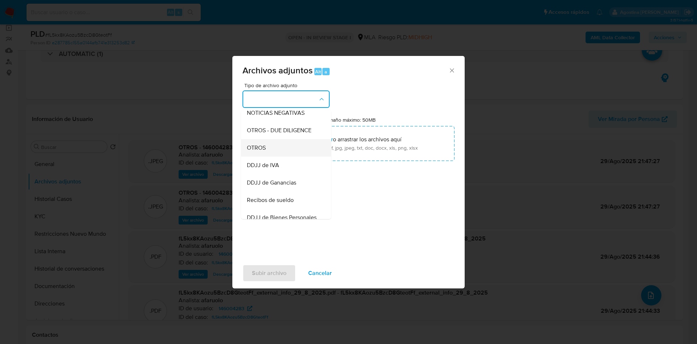
click at [272, 156] on div "OTROS" at bounding box center [284, 147] width 74 height 17
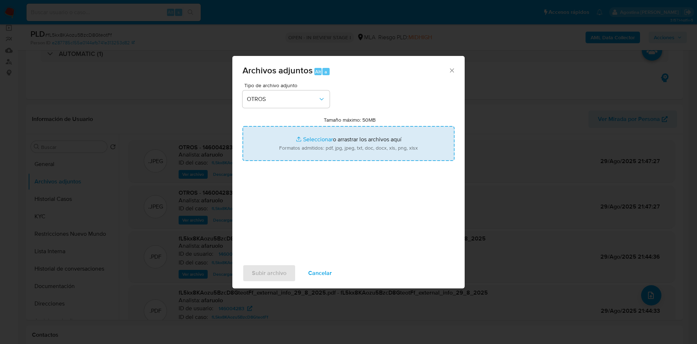
click at [334, 148] on input "Tamaño máximo: 50MB Seleccionar archivos" at bounding box center [349, 143] width 212 height 35
type input "C:\fakepath\Movimientos - Bruno Herrero (1).xlsx"
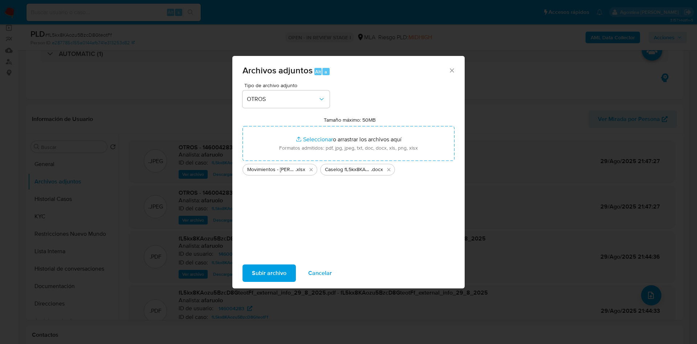
click at [270, 271] on span "Subir archivo" at bounding box center [269, 273] width 34 height 16
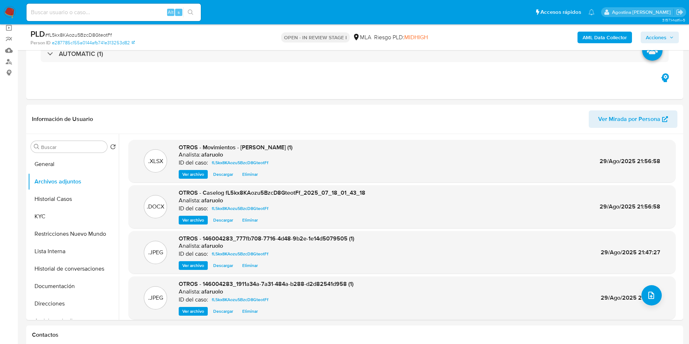
click at [659, 39] on span "Acciones" at bounding box center [656, 38] width 21 height 12
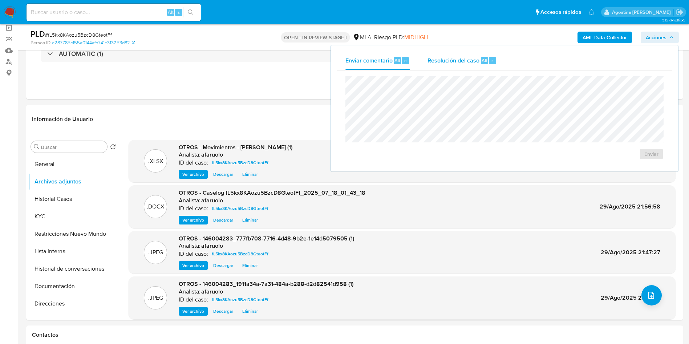
click at [469, 61] on span "Resolución del caso" at bounding box center [453, 60] width 52 height 8
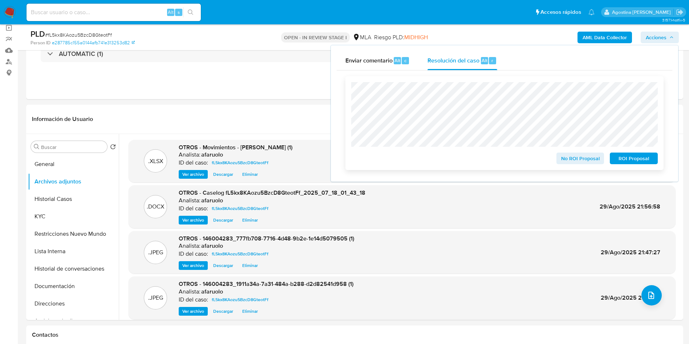
click at [575, 161] on span "No ROI Proposal" at bounding box center [580, 158] width 38 height 10
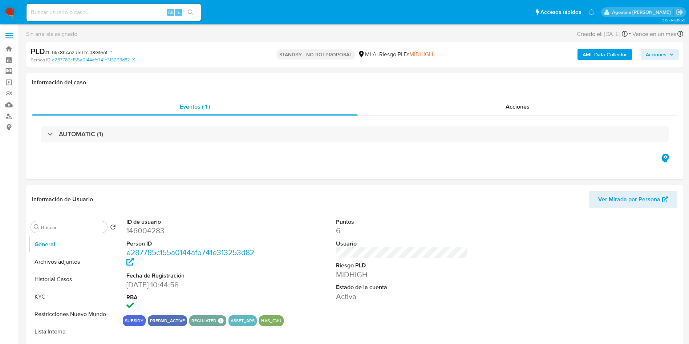
select select "10"
